Goal: Transaction & Acquisition: Purchase product/service

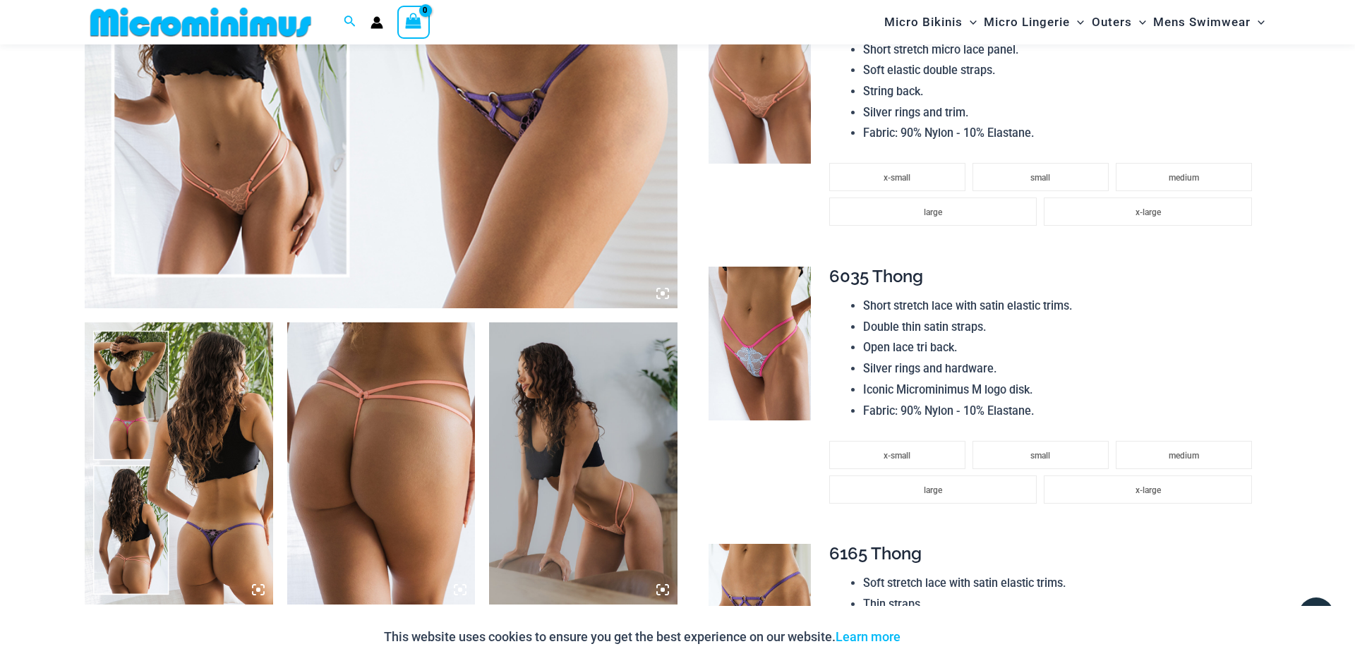
scroll to position [781, 0]
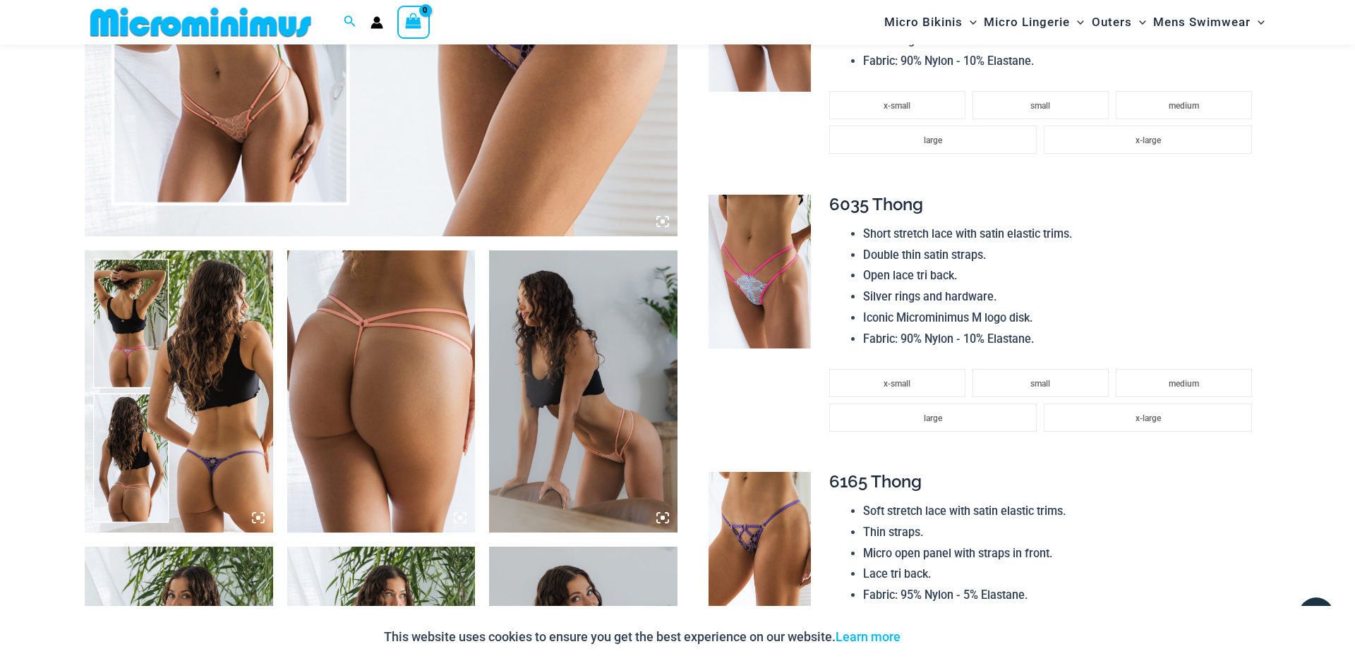
click at [222, 444] on img at bounding box center [179, 392] width 188 height 282
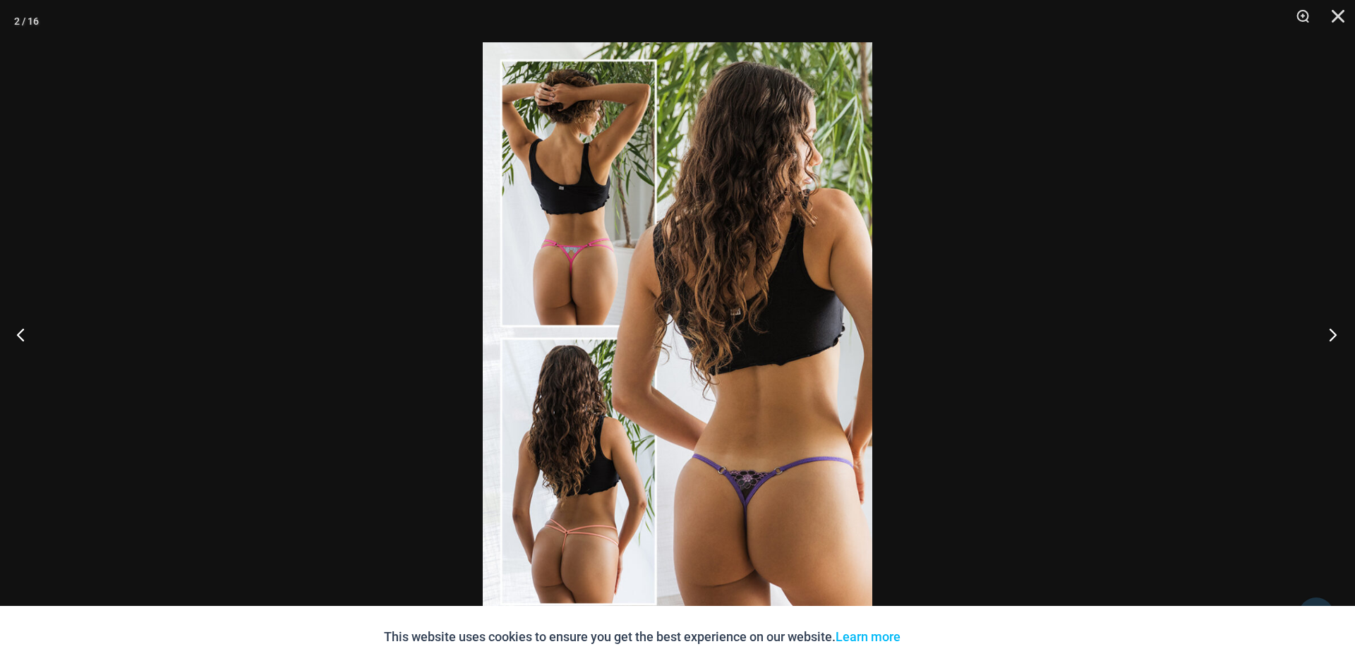
click at [1336, 335] on button "Next" at bounding box center [1328, 334] width 53 height 71
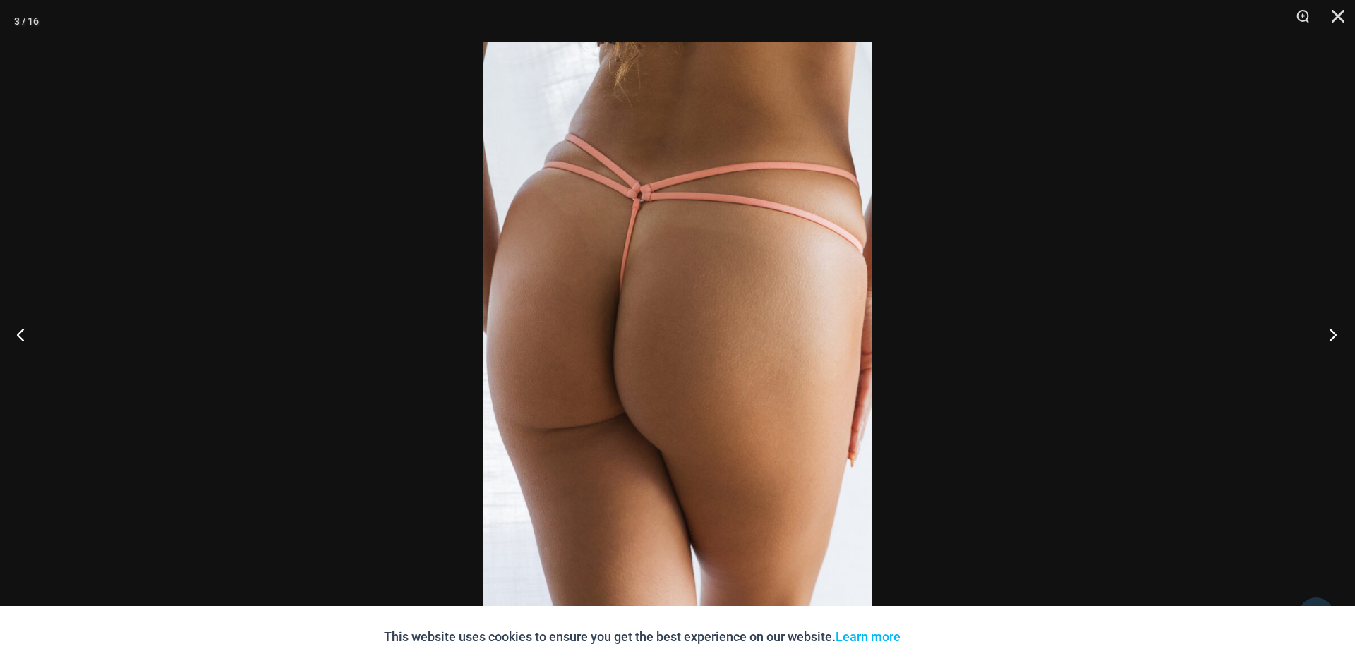
click at [1336, 336] on button "Next" at bounding box center [1328, 334] width 53 height 71
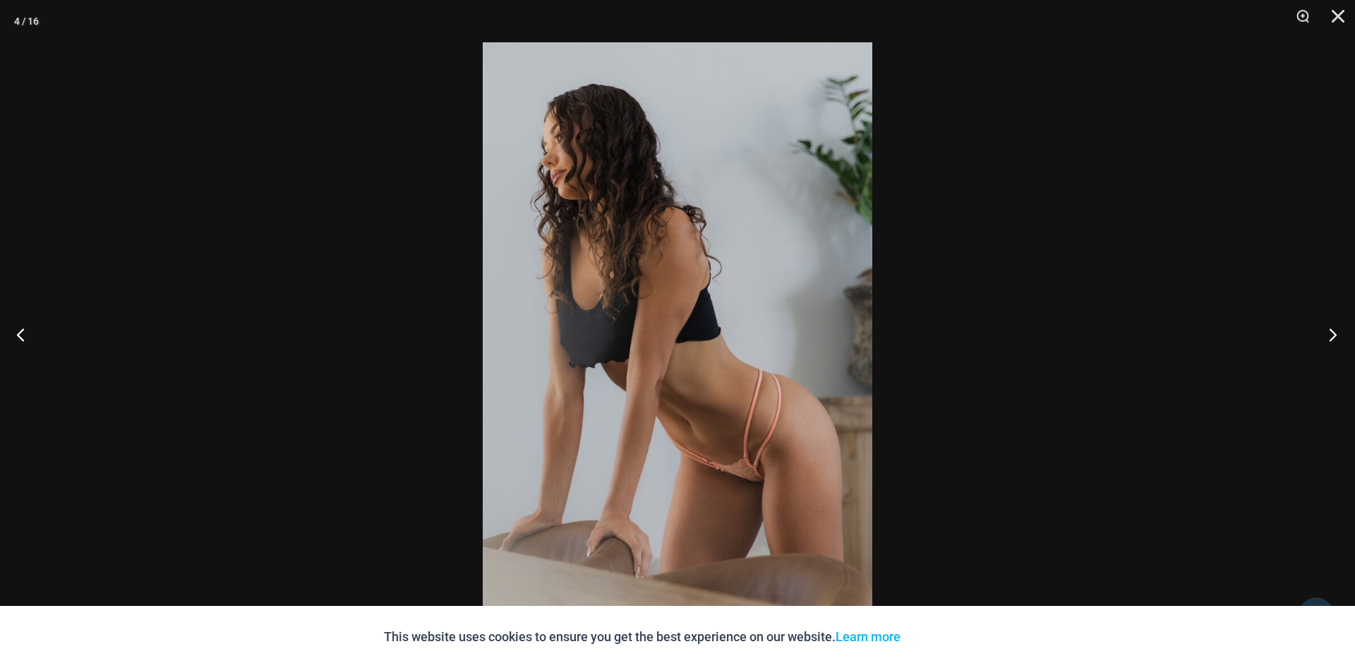
click at [1336, 336] on button "Next" at bounding box center [1328, 334] width 53 height 71
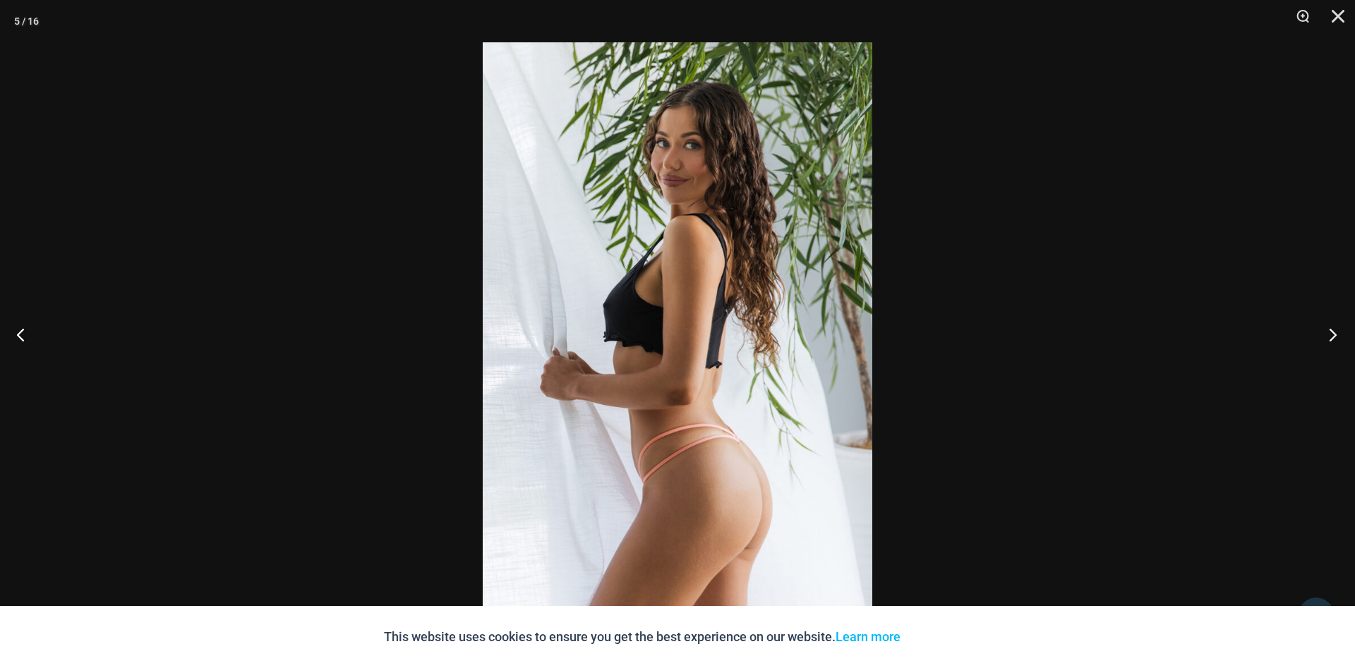
click at [1336, 336] on button "Next" at bounding box center [1328, 334] width 53 height 71
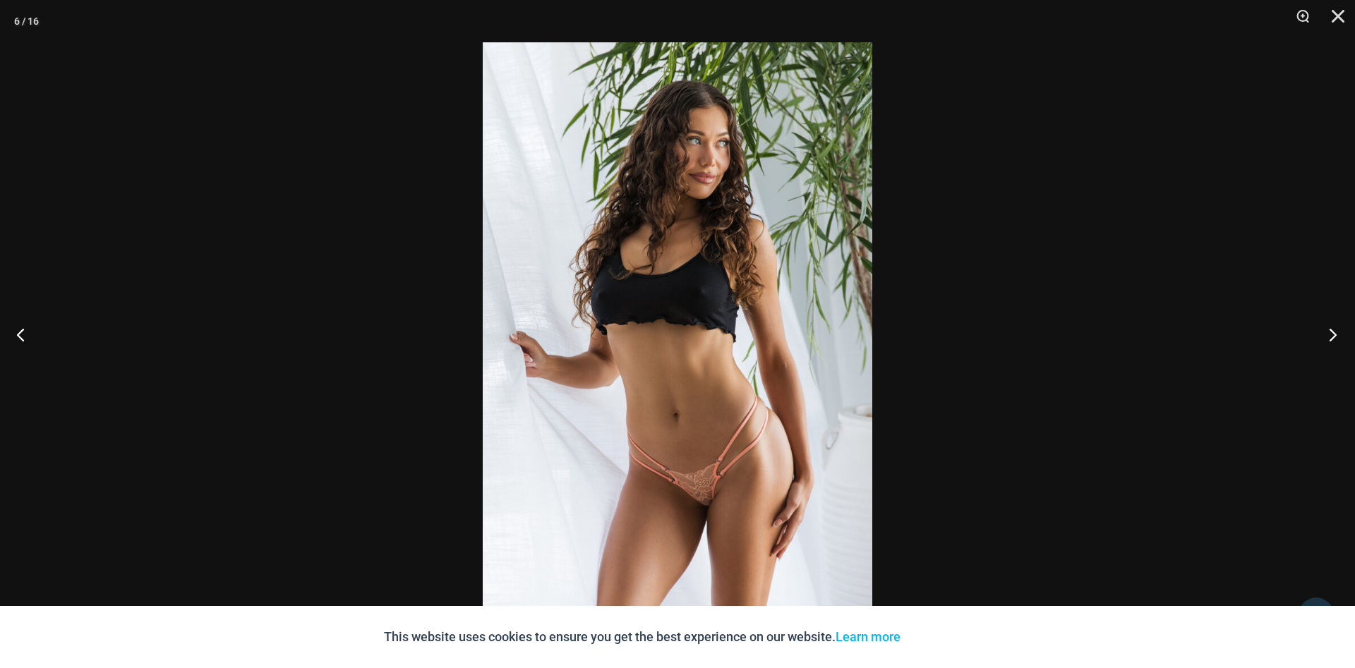
click at [1336, 336] on button "Next" at bounding box center [1328, 334] width 53 height 71
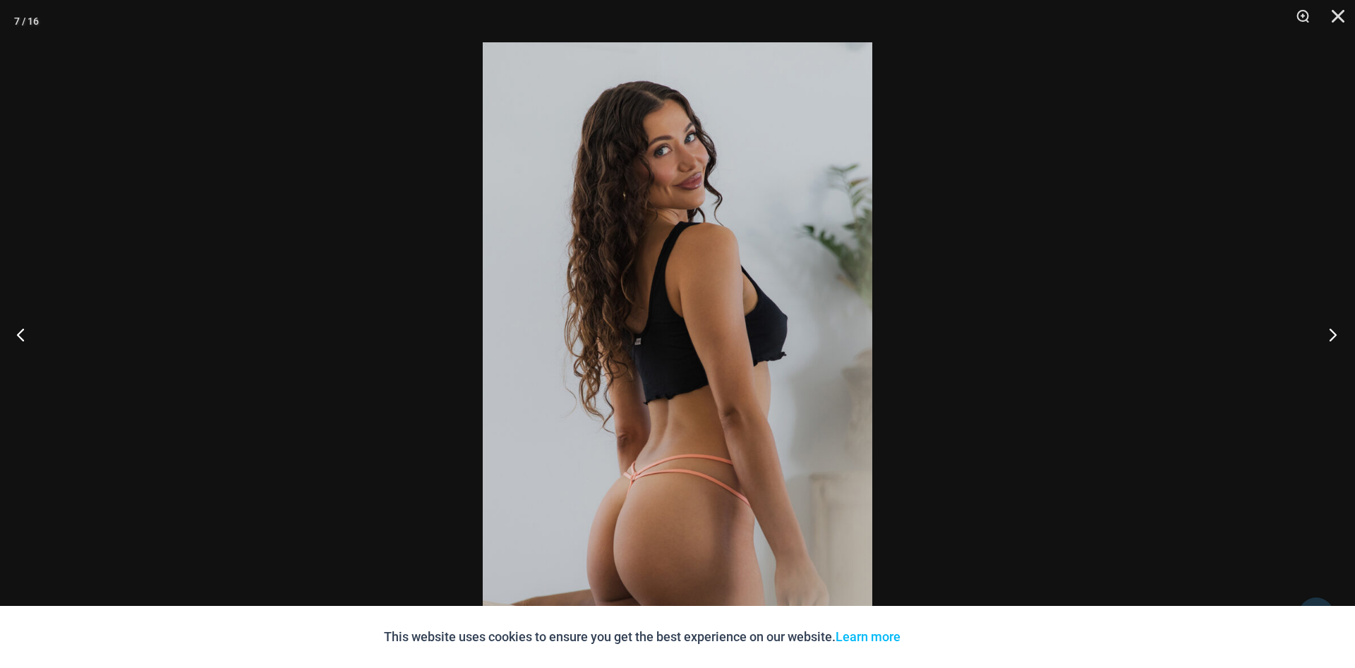
click at [1336, 336] on button "Next" at bounding box center [1328, 334] width 53 height 71
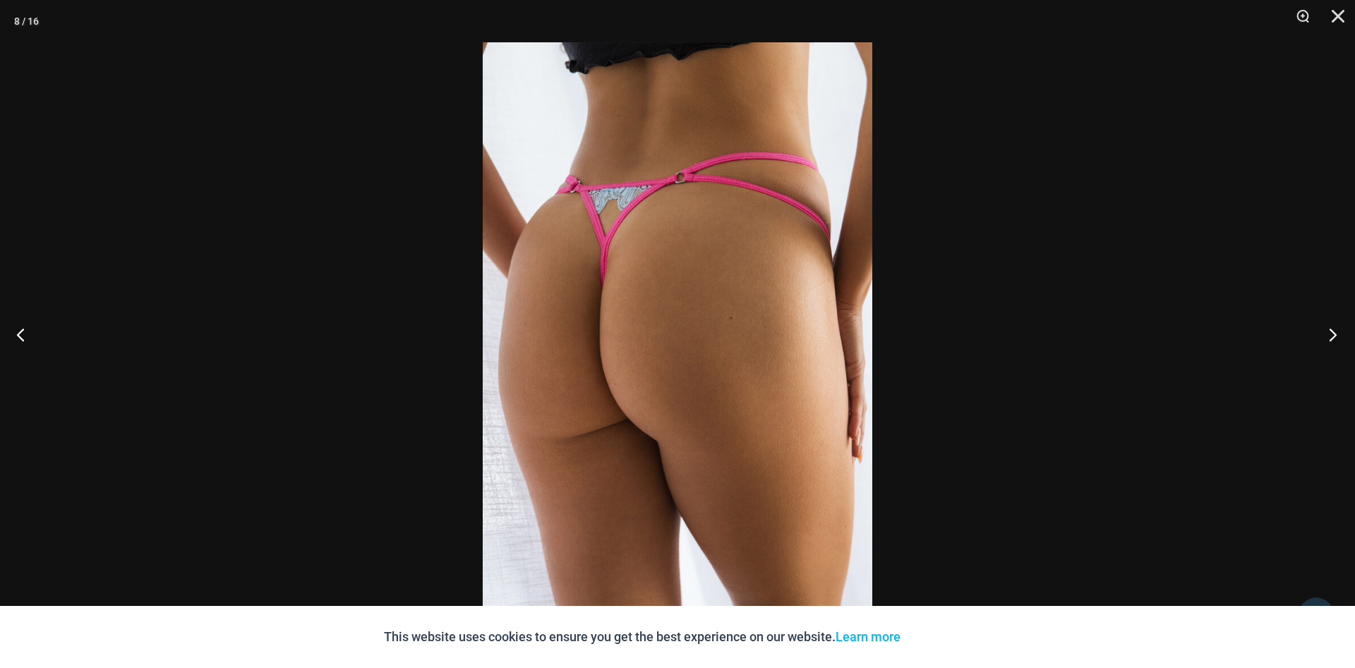
click at [1336, 336] on button "Next" at bounding box center [1328, 334] width 53 height 71
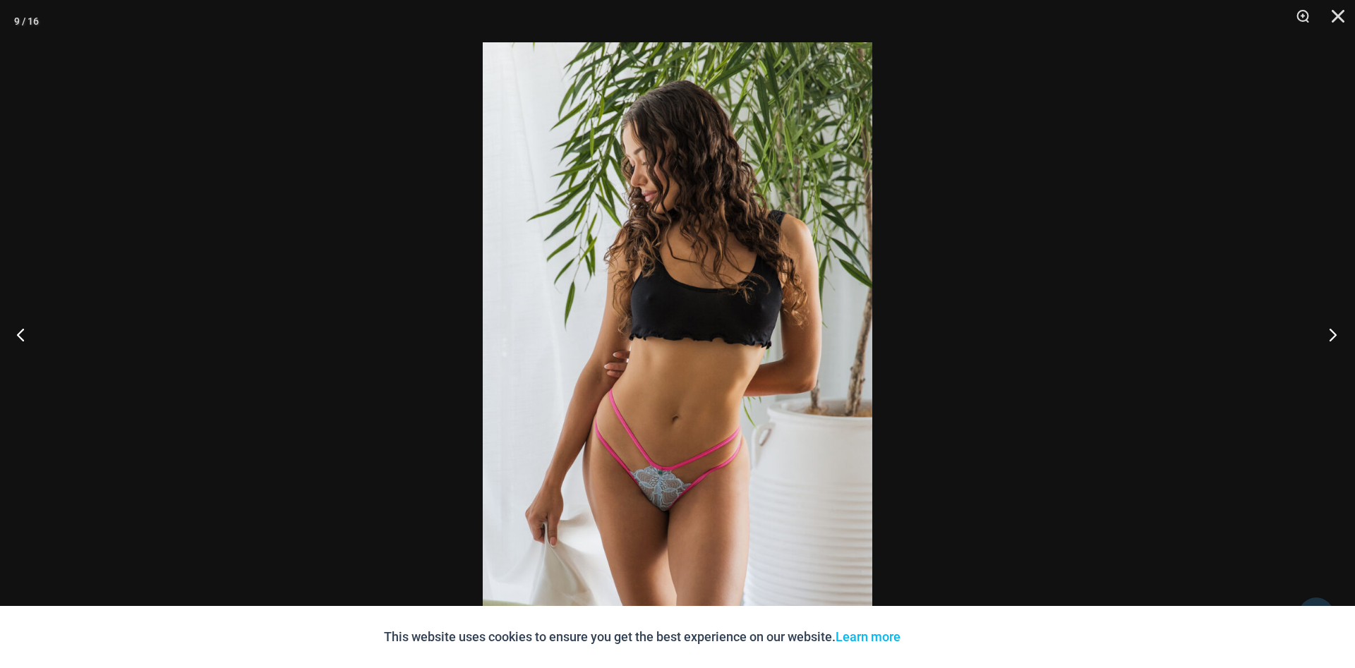
click at [1336, 336] on button "Next" at bounding box center [1328, 334] width 53 height 71
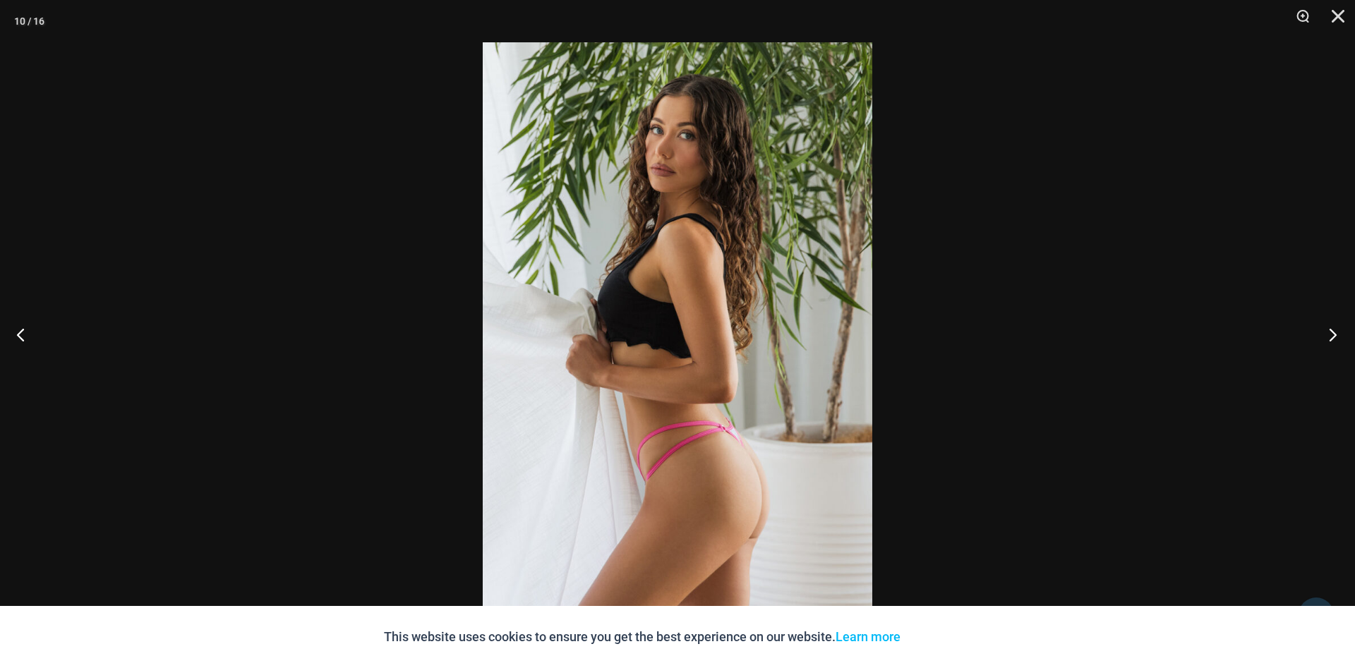
click at [1336, 336] on button "Next" at bounding box center [1328, 334] width 53 height 71
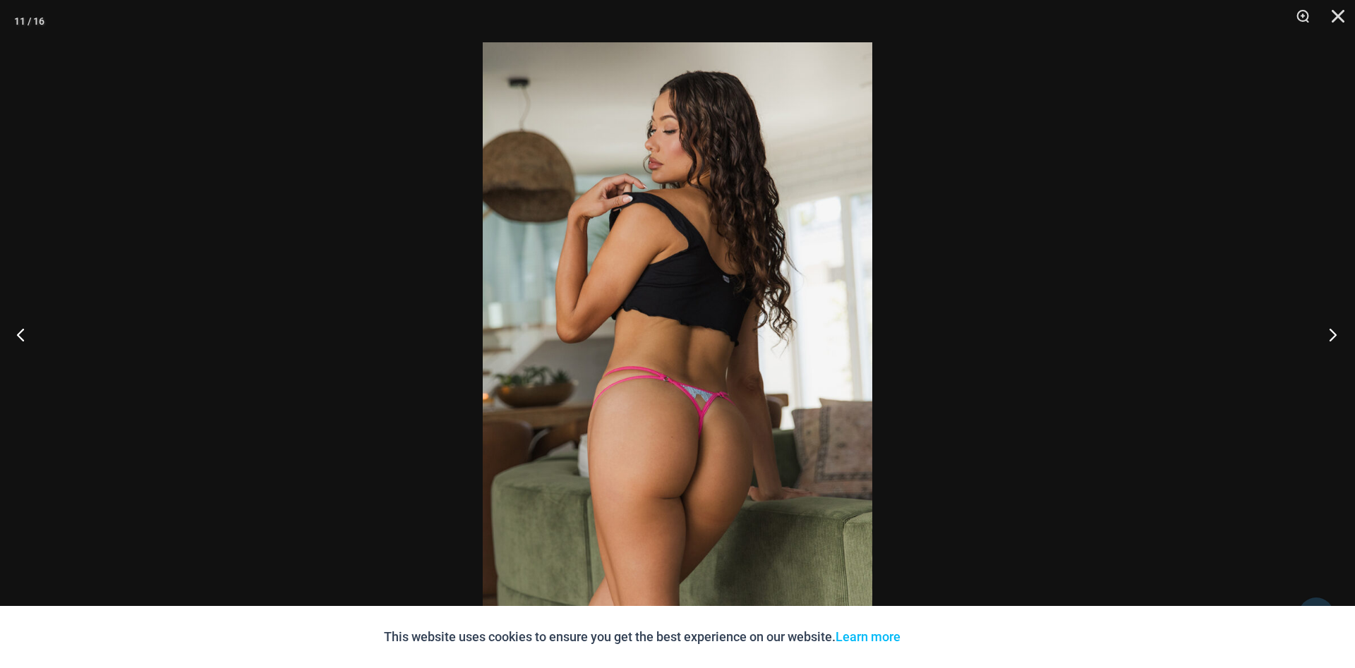
click at [1336, 336] on button "Next" at bounding box center [1328, 334] width 53 height 71
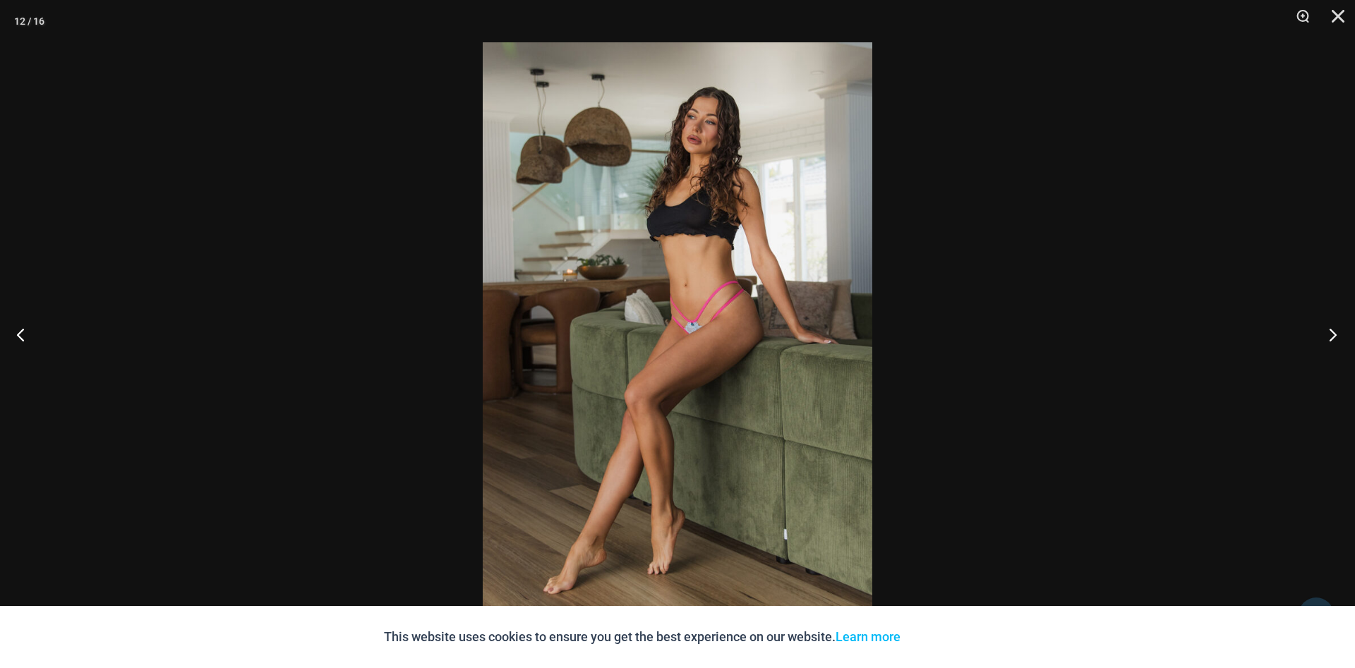
click at [1336, 336] on button "Next" at bounding box center [1328, 334] width 53 height 71
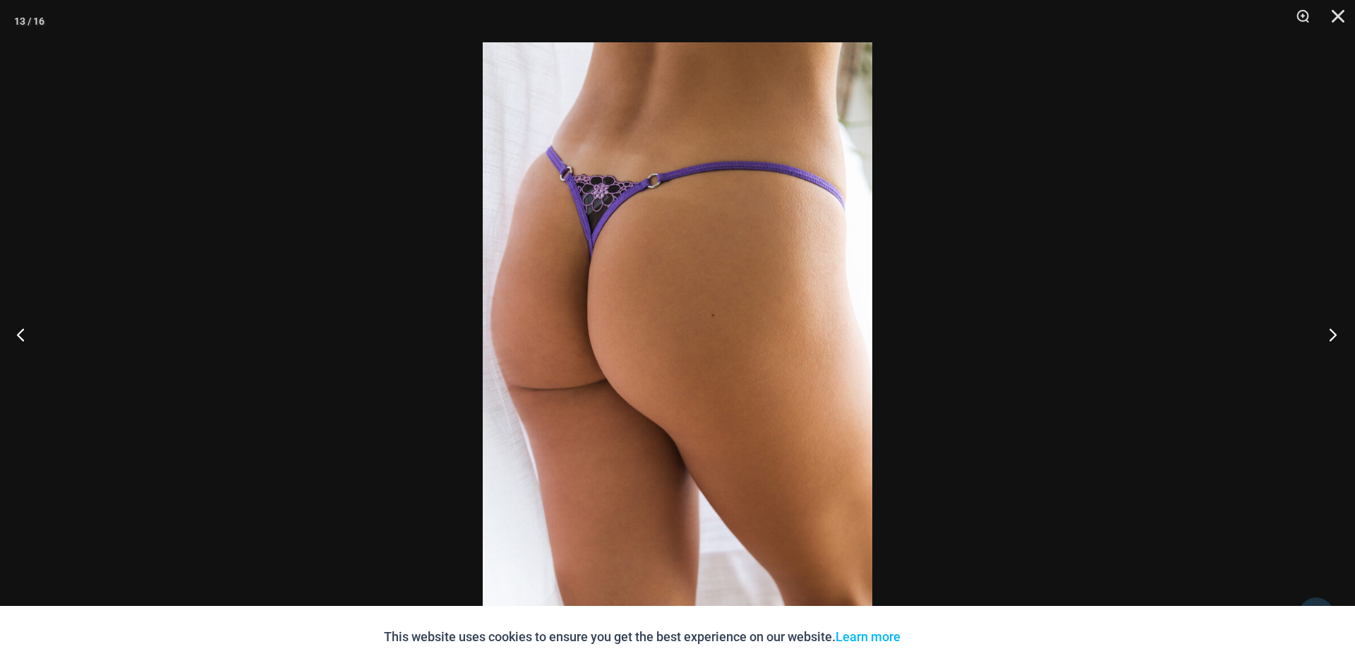
click at [1336, 336] on button "Next" at bounding box center [1328, 334] width 53 height 71
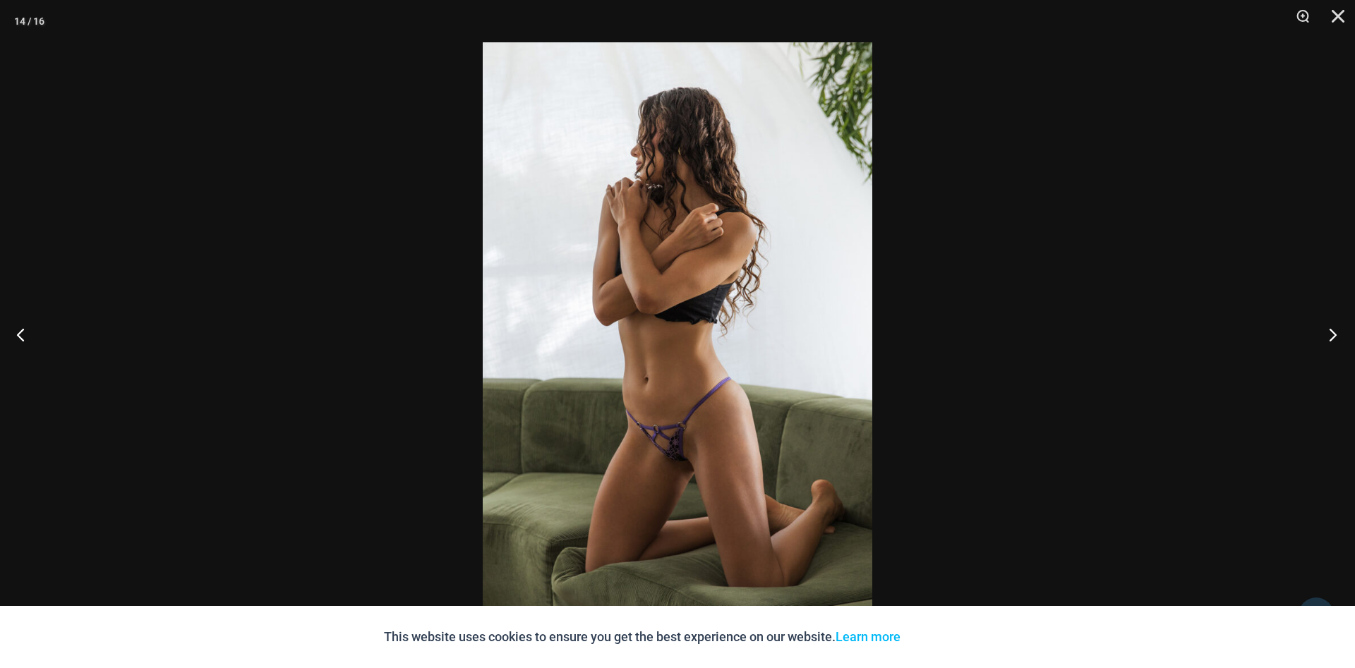
click at [1336, 336] on button "Next" at bounding box center [1328, 334] width 53 height 71
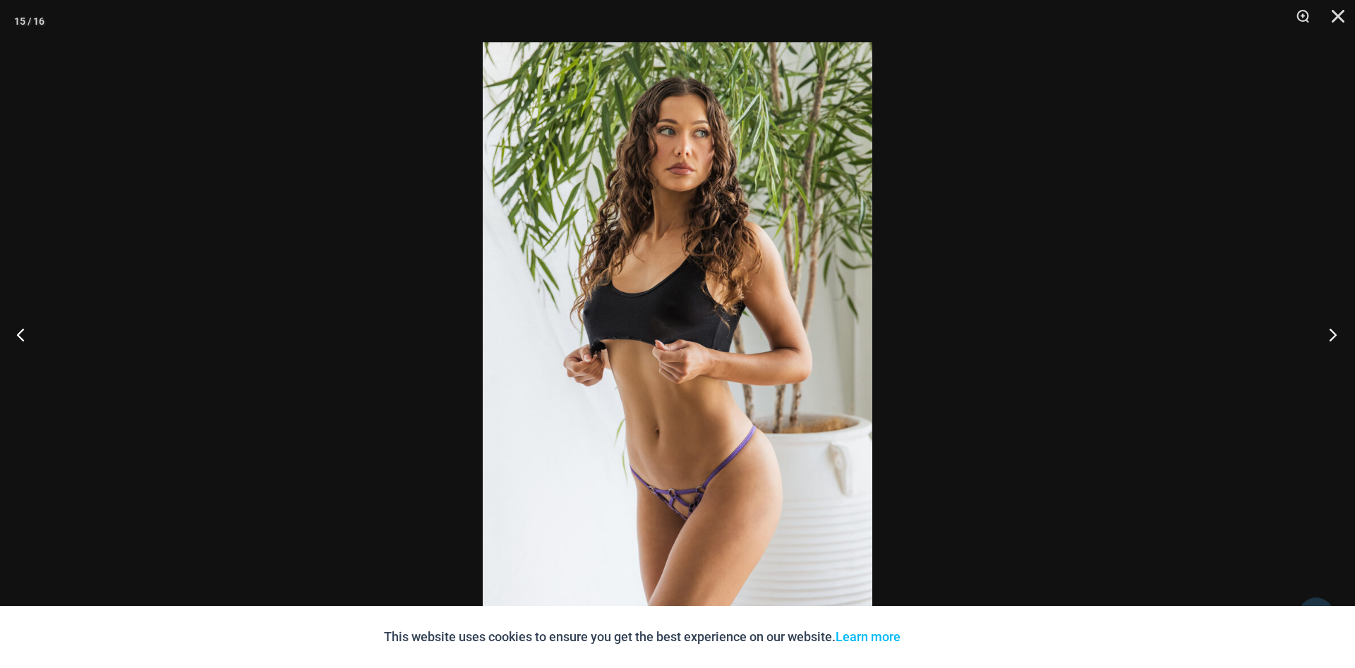
click at [1336, 336] on button "Next" at bounding box center [1328, 334] width 53 height 71
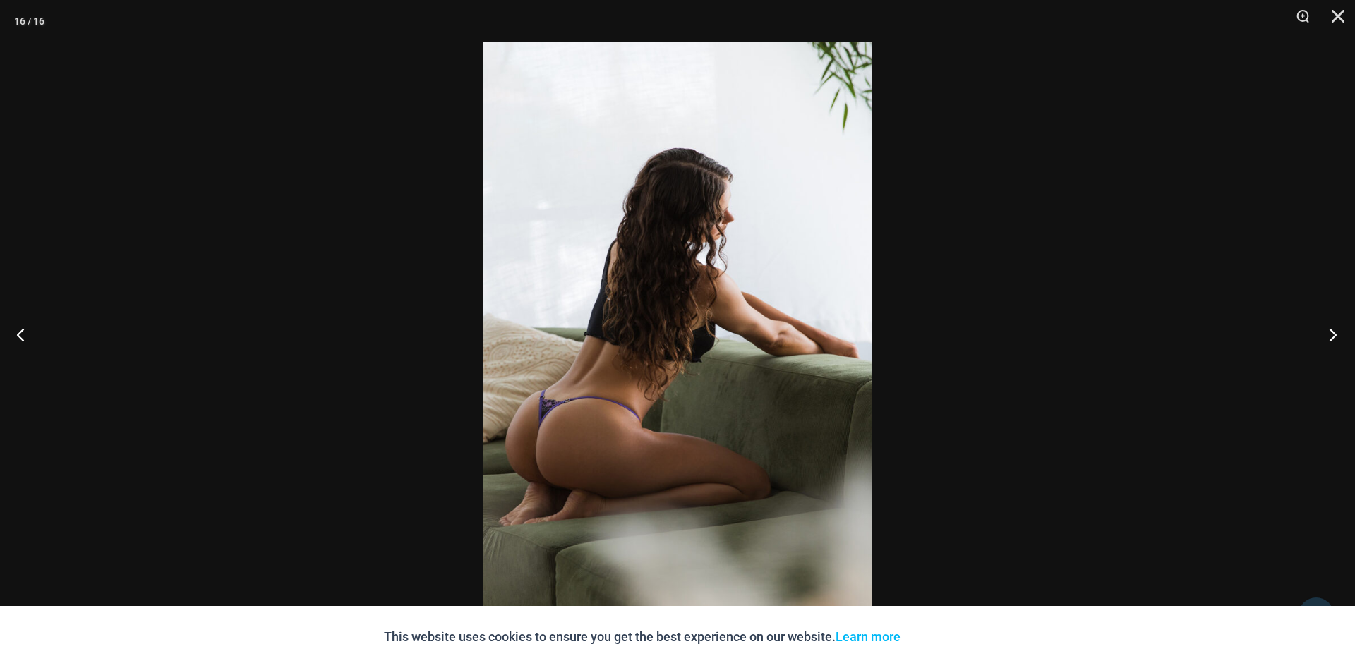
click at [1336, 336] on button "Next" at bounding box center [1328, 334] width 53 height 71
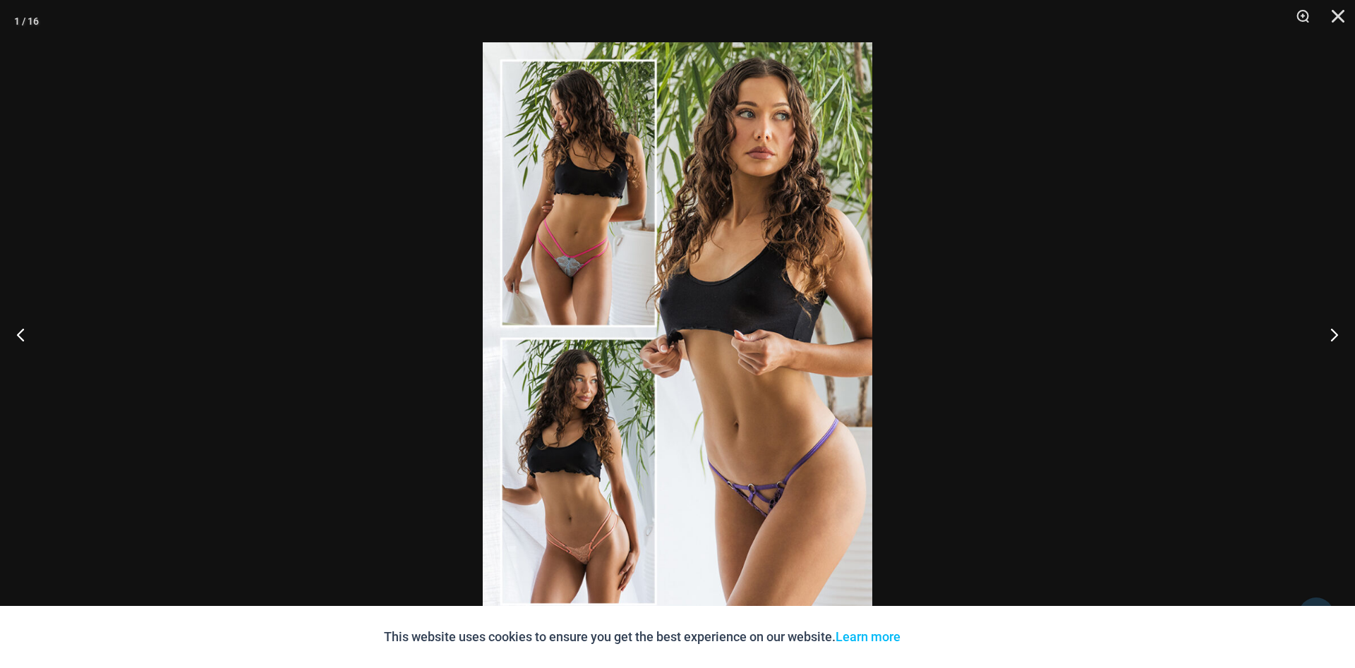
click at [778, 450] on img at bounding box center [678, 334] width 390 height 584
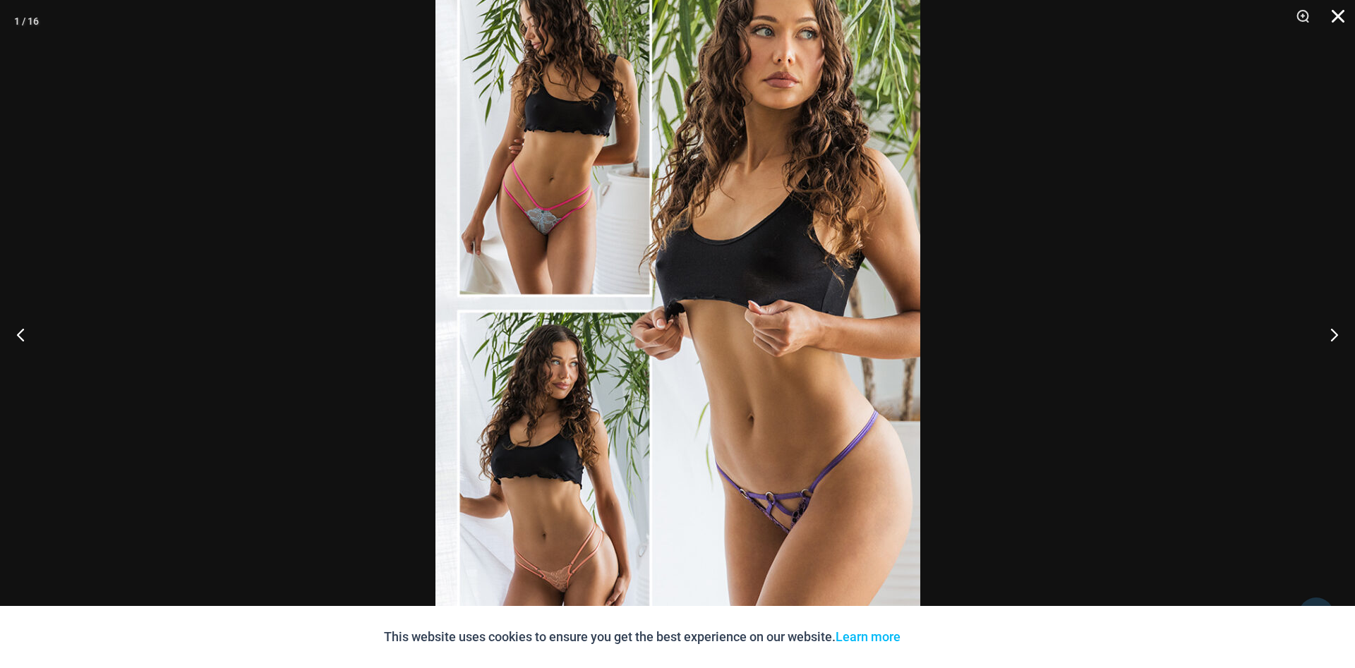
click at [1336, 24] on button "Close" at bounding box center [1333, 21] width 35 height 42
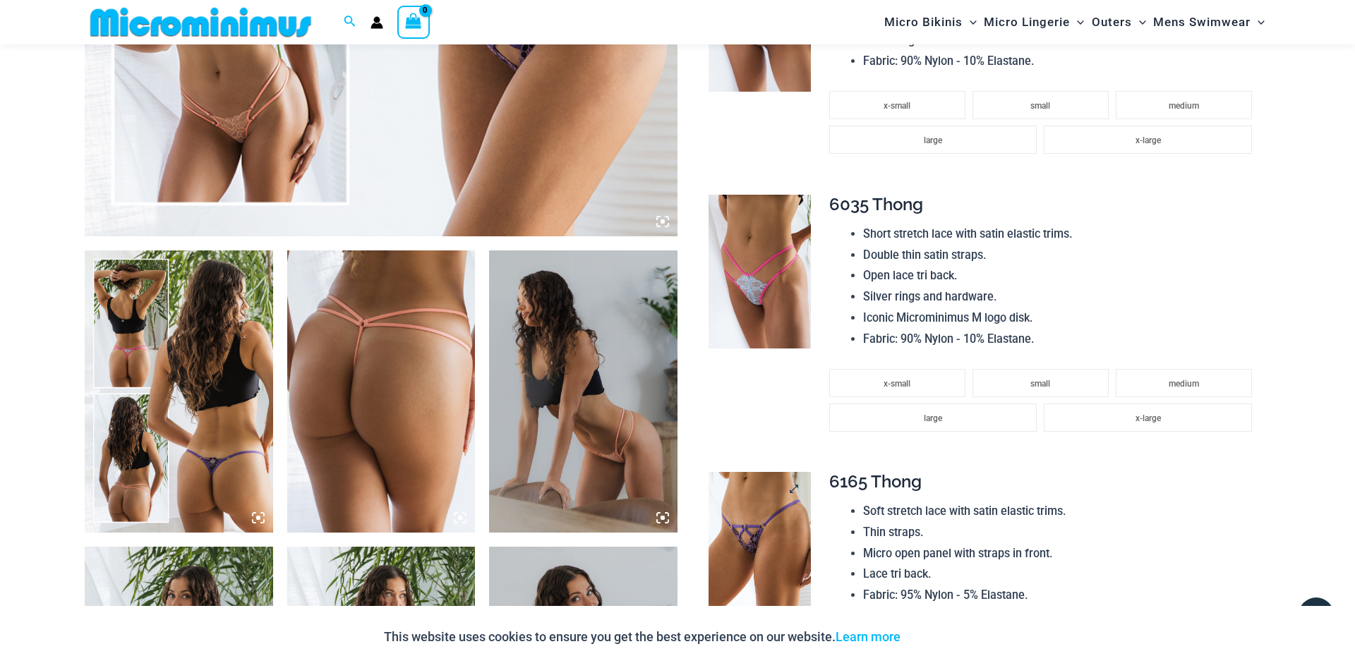
click at [733, 546] on img at bounding box center [760, 549] width 102 height 154
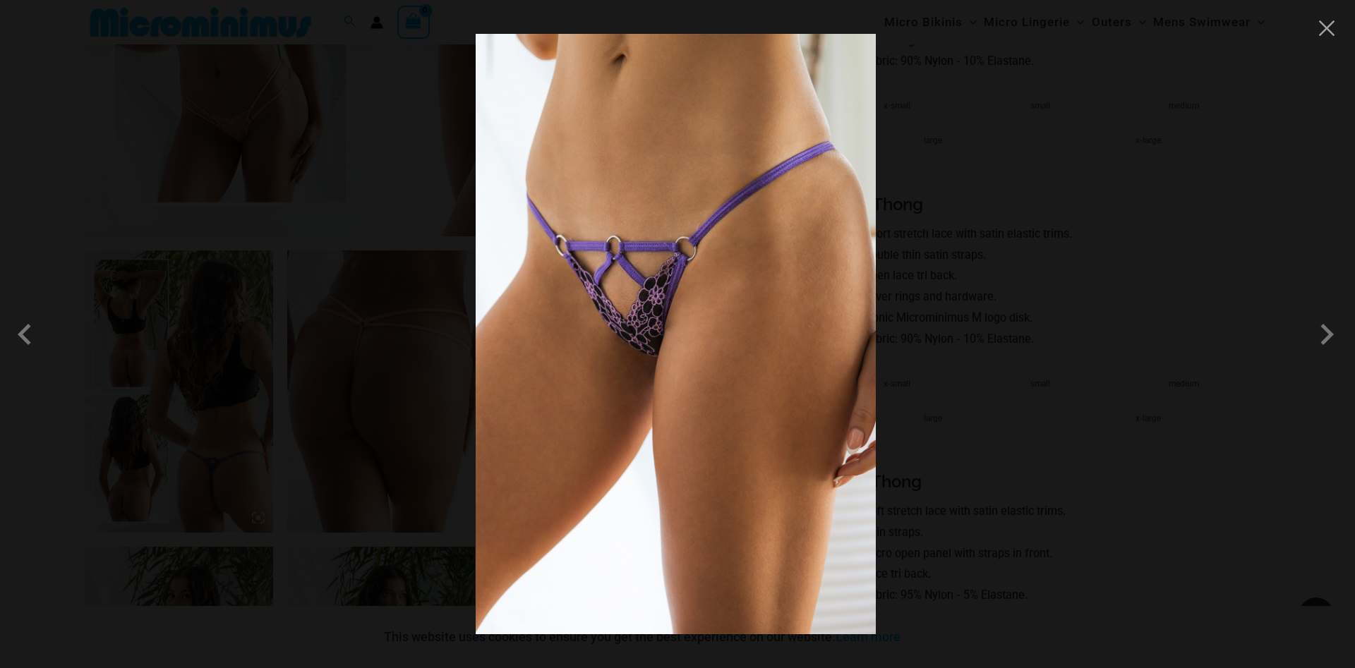
click at [649, 318] on img at bounding box center [676, 334] width 400 height 601
click at [1326, 30] on button "Close" at bounding box center [1326, 28] width 21 height 21
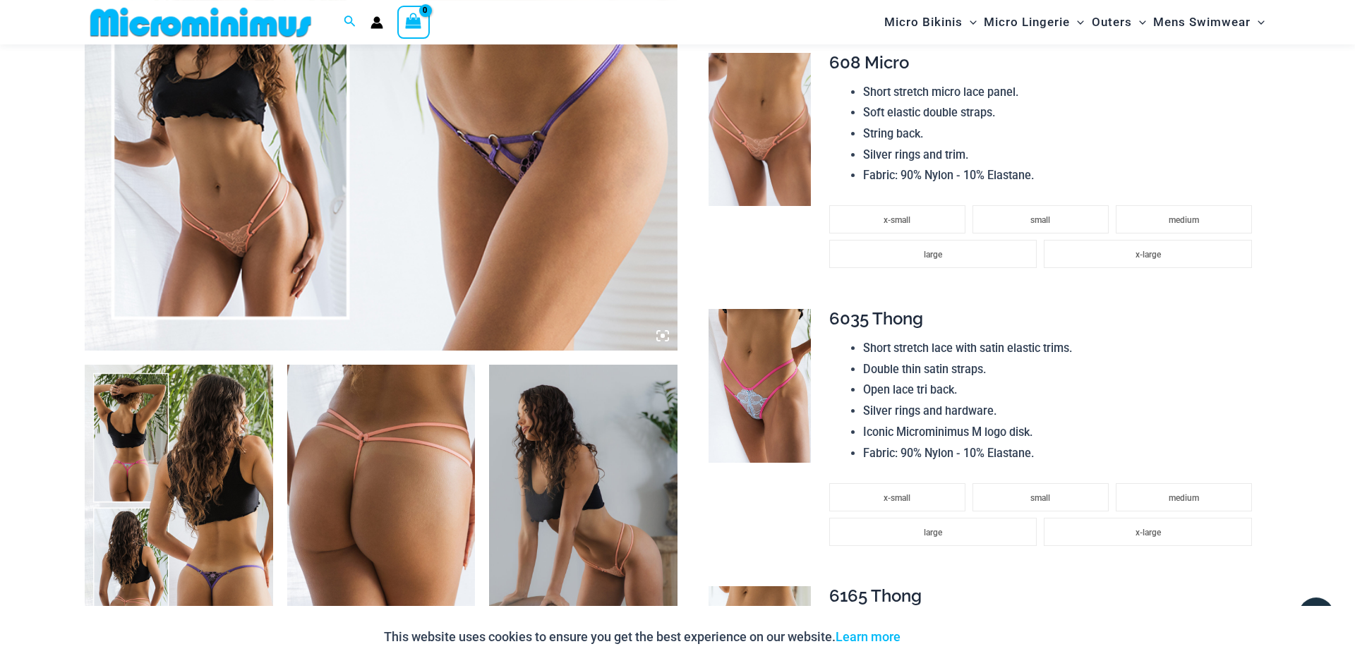
scroll to position [565, 0]
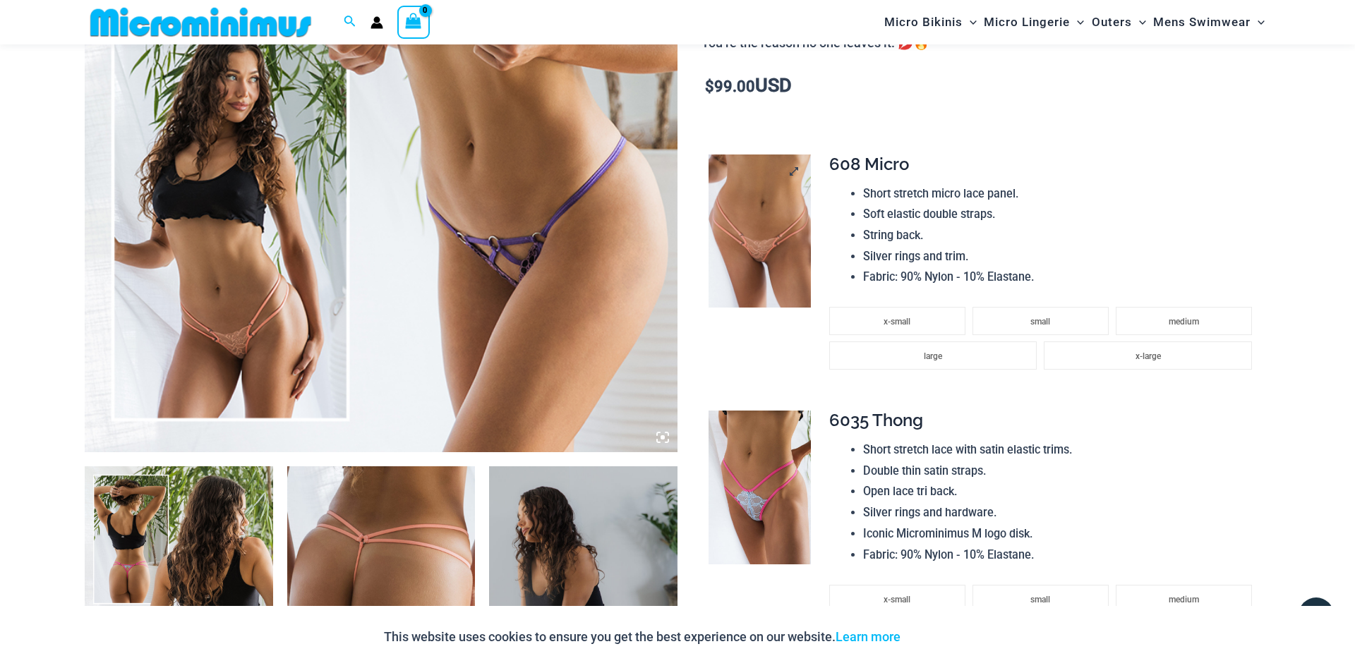
click at [781, 229] on img at bounding box center [760, 232] width 102 height 154
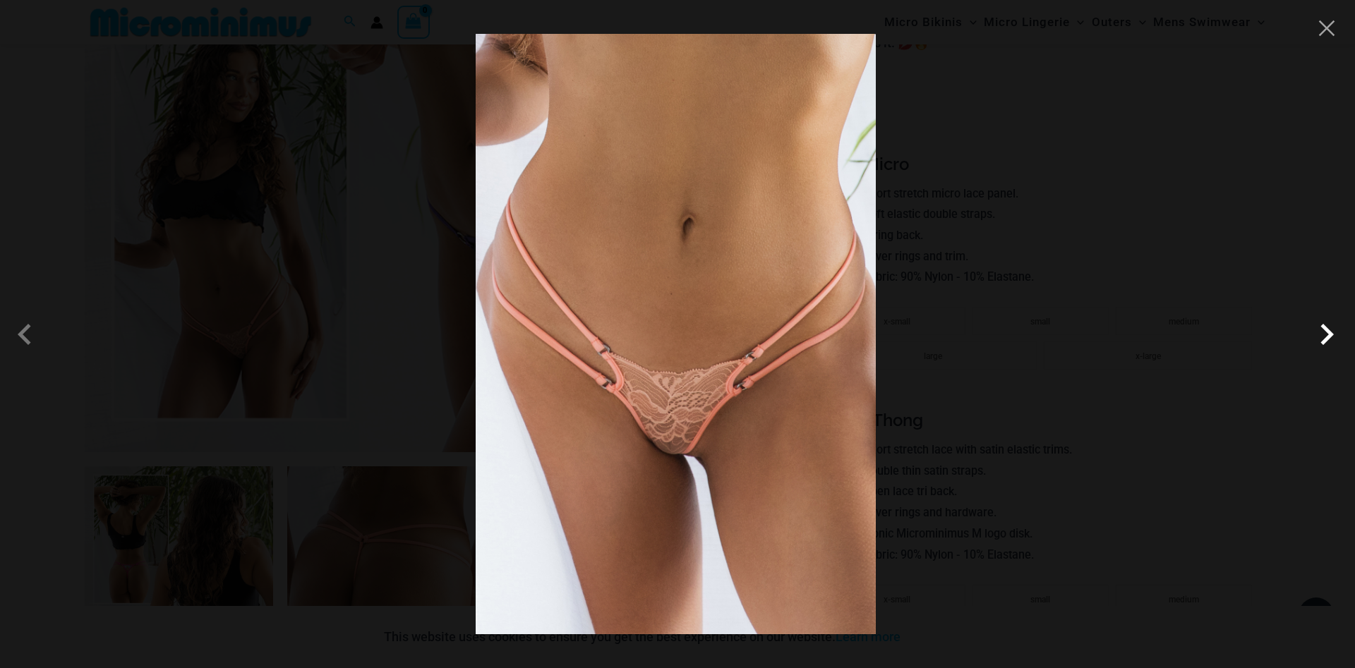
click at [1328, 332] on span at bounding box center [1327, 334] width 42 height 42
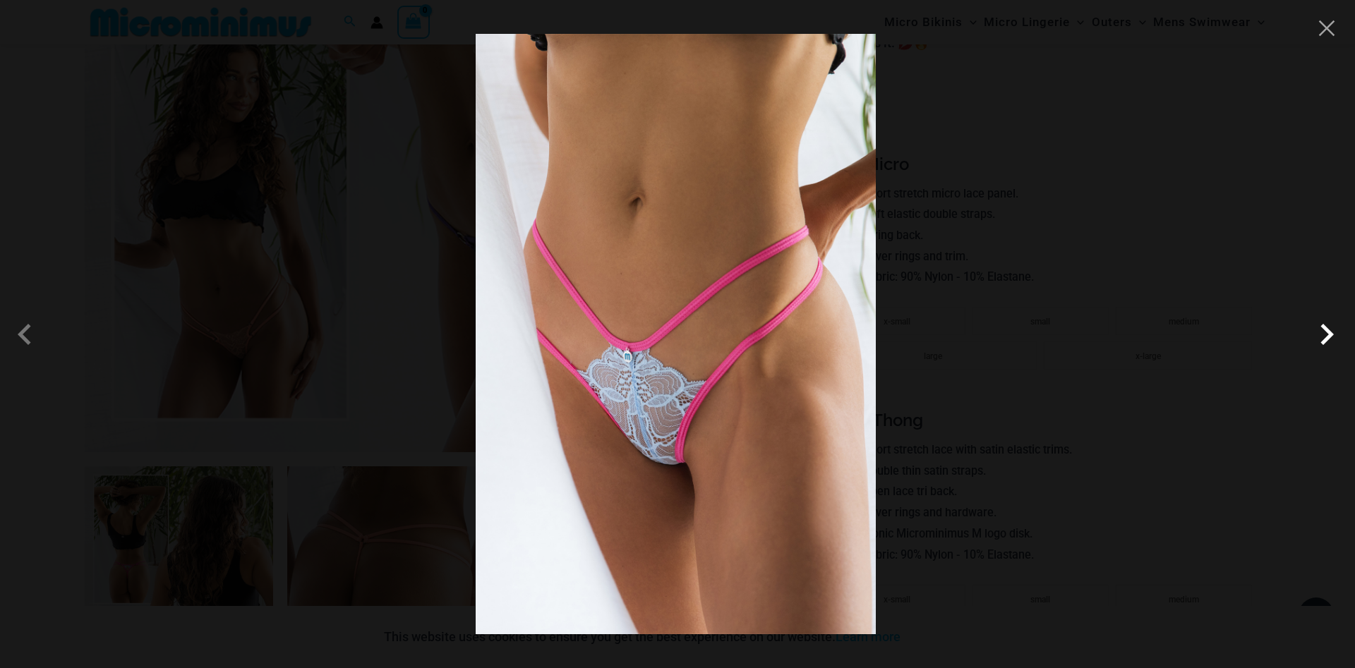
click at [1323, 331] on span at bounding box center [1327, 334] width 42 height 42
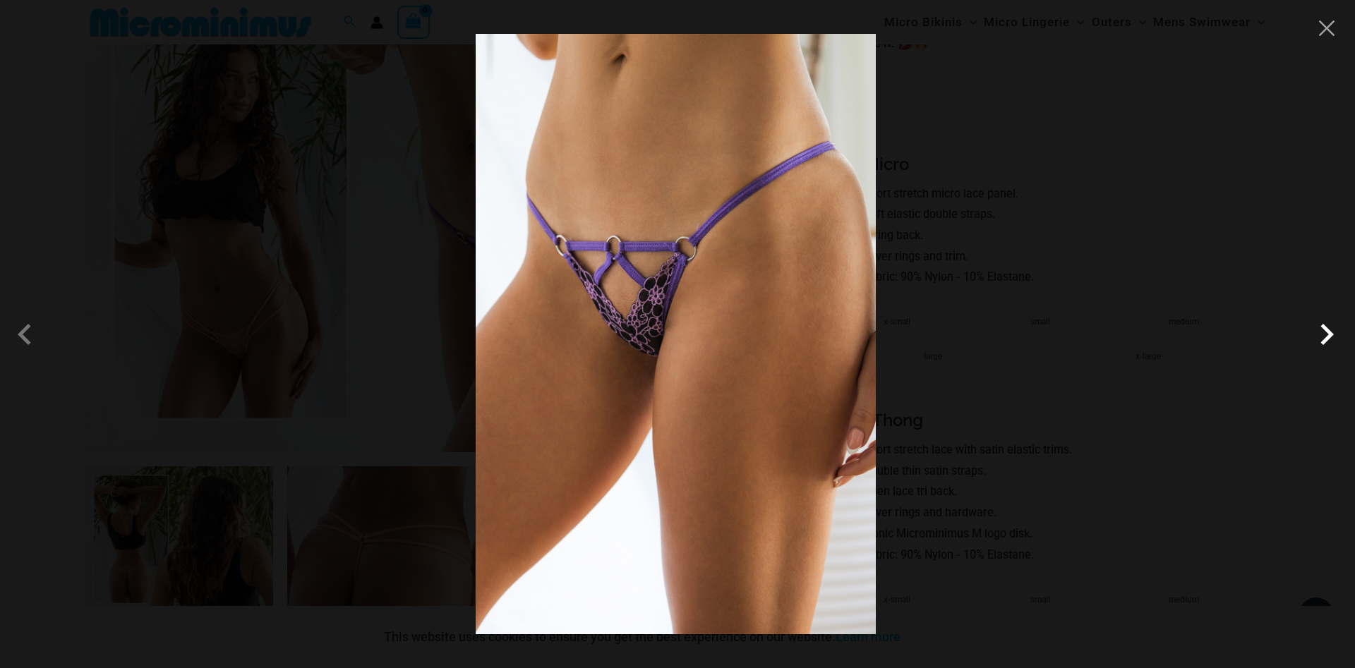
click at [1323, 331] on span at bounding box center [1327, 334] width 42 height 42
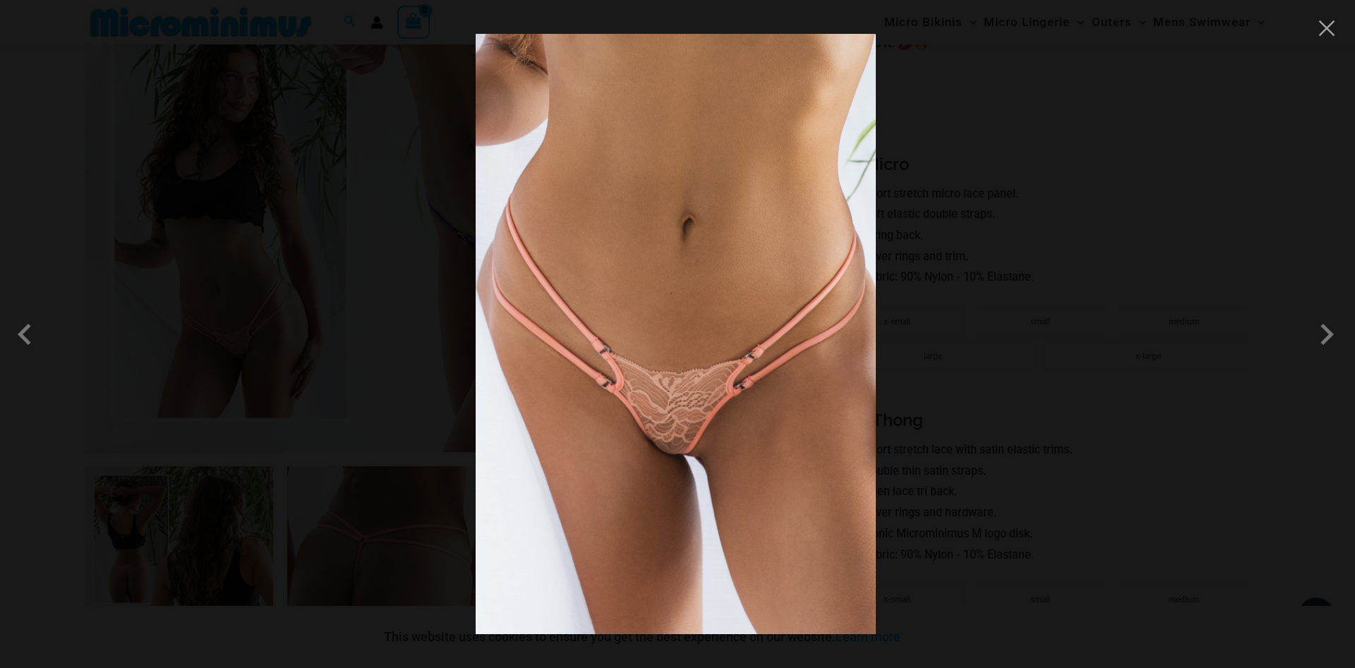
drag, startPoint x: 1323, startPoint y: 331, endPoint x: 1313, endPoint y: 100, distance: 231.0
click at [1322, 330] on span at bounding box center [1327, 334] width 42 height 42
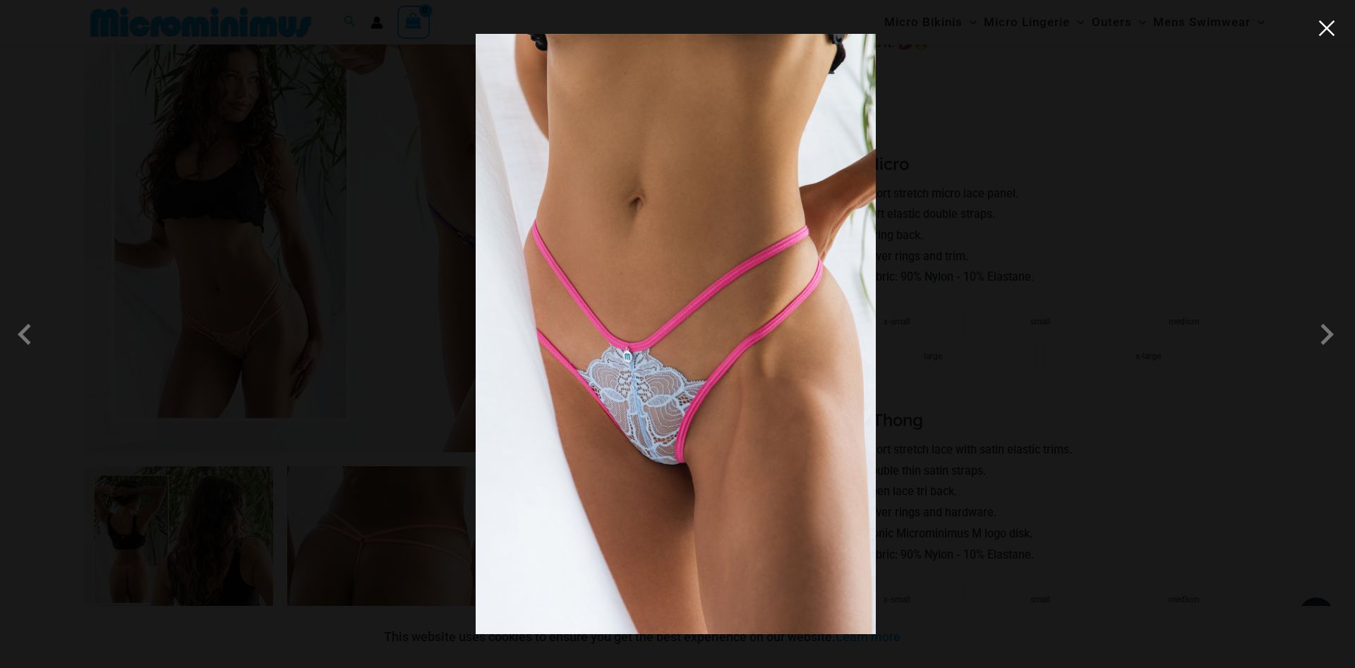
click at [1333, 37] on button "Close" at bounding box center [1326, 28] width 21 height 21
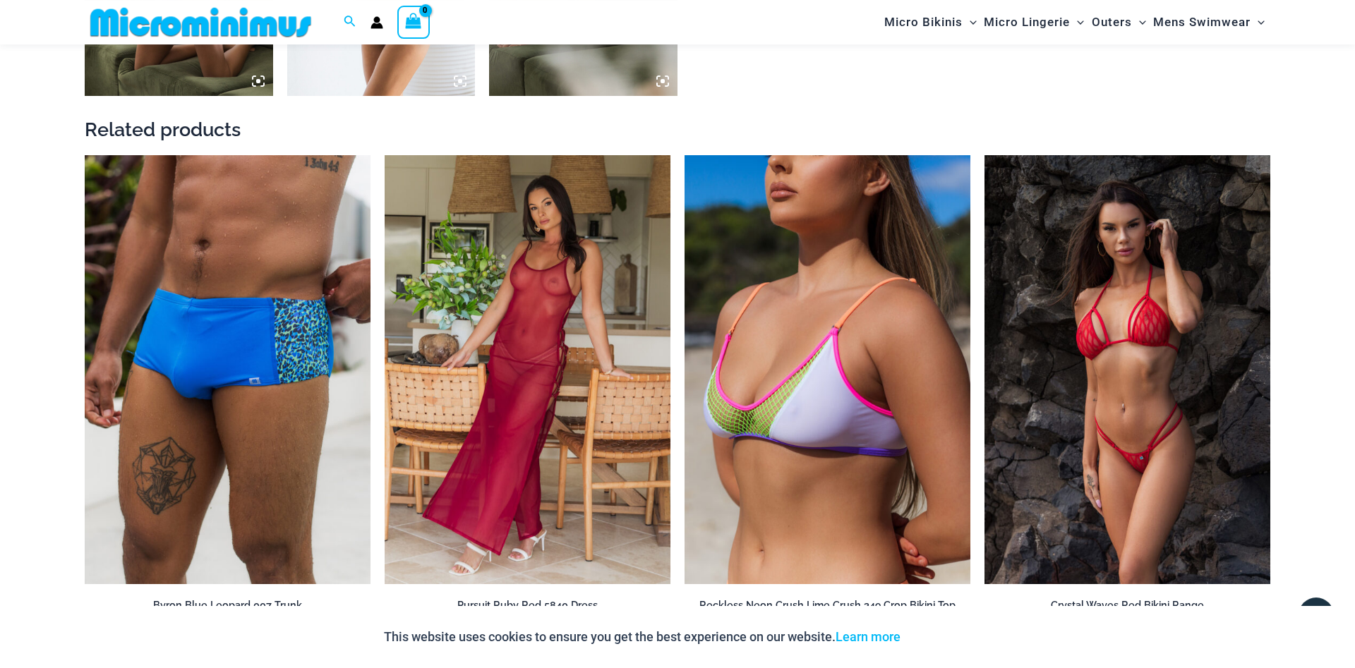
scroll to position [2437, 0]
